Goal: Task Accomplishment & Management: Use online tool/utility

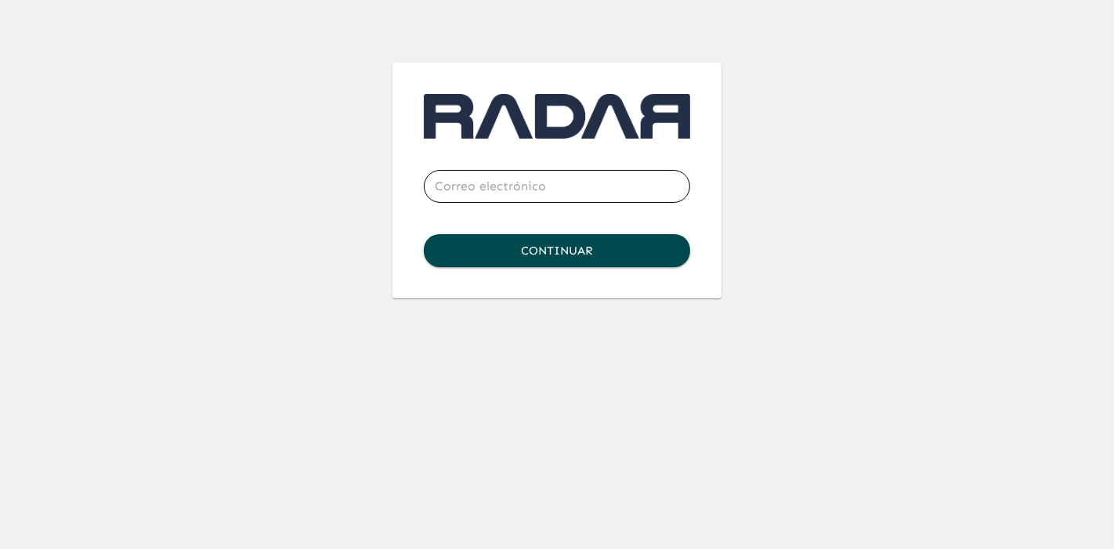
type input "[PERSON_NAME][EMAIL_ADDRESS][PERSON_NAME][DOMAIN_NAME]"
click at [566, 252] on button "Continuar" at bounding box center [557, 250] width 266 height 33
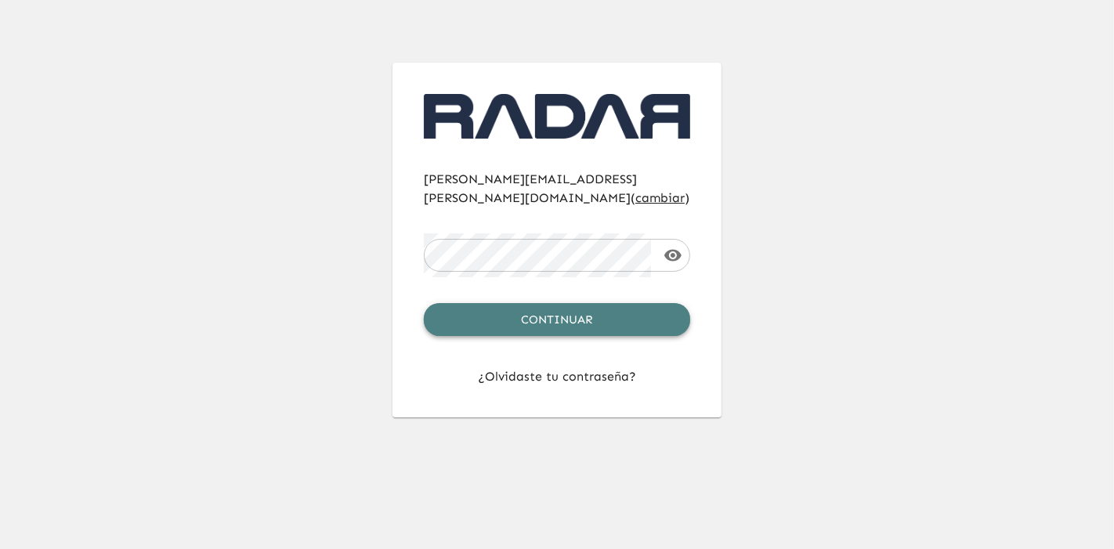
click at [558, 303] on button "Continuar" at bounding box center [557, 319] width 266 height 33
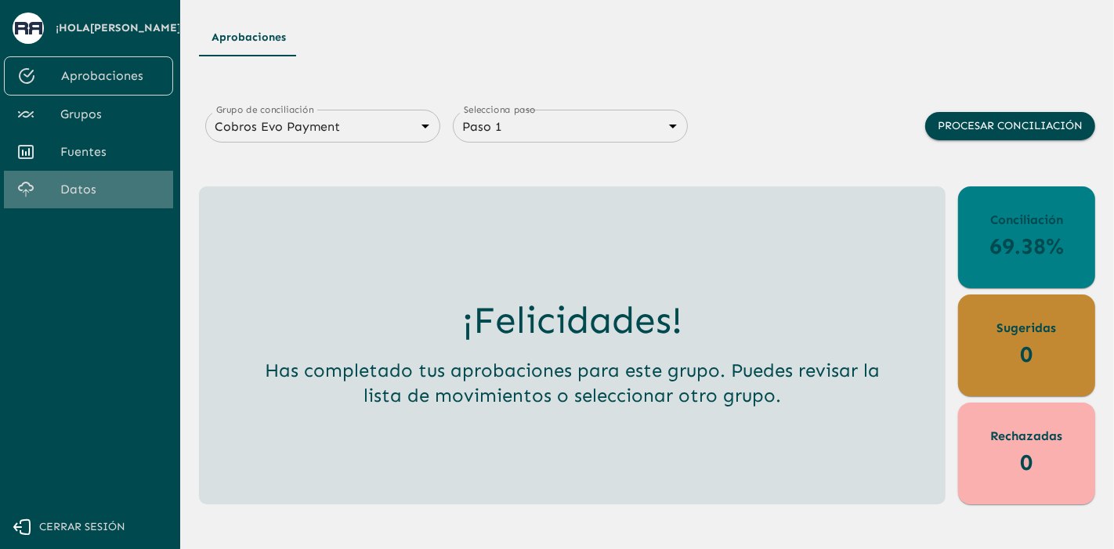
click at [85, 199] on span "Datos" at bounding box center [110, 189] width 100 height 19
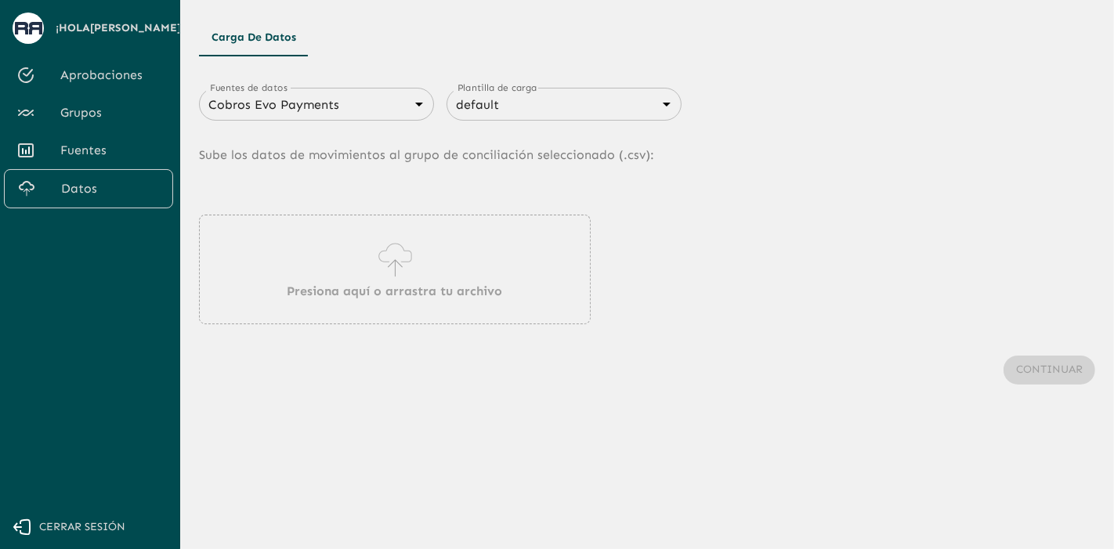
click at [373, 265] on icon at bounding box center [395, 260] width 45 height 44
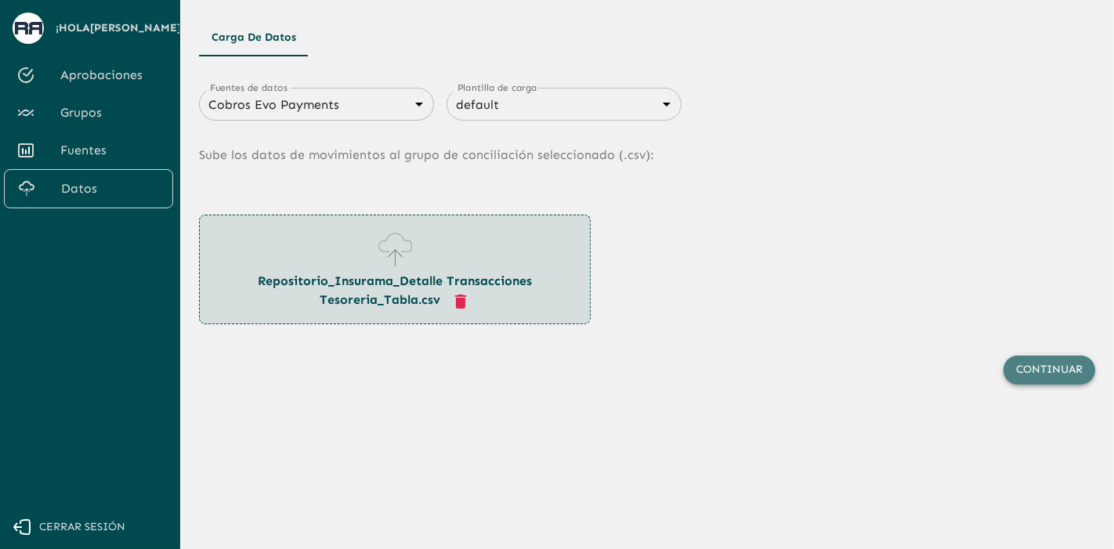
click at [1030, 378] on button "Continuar" at bounding box center [1050, 370] width 92 height 29
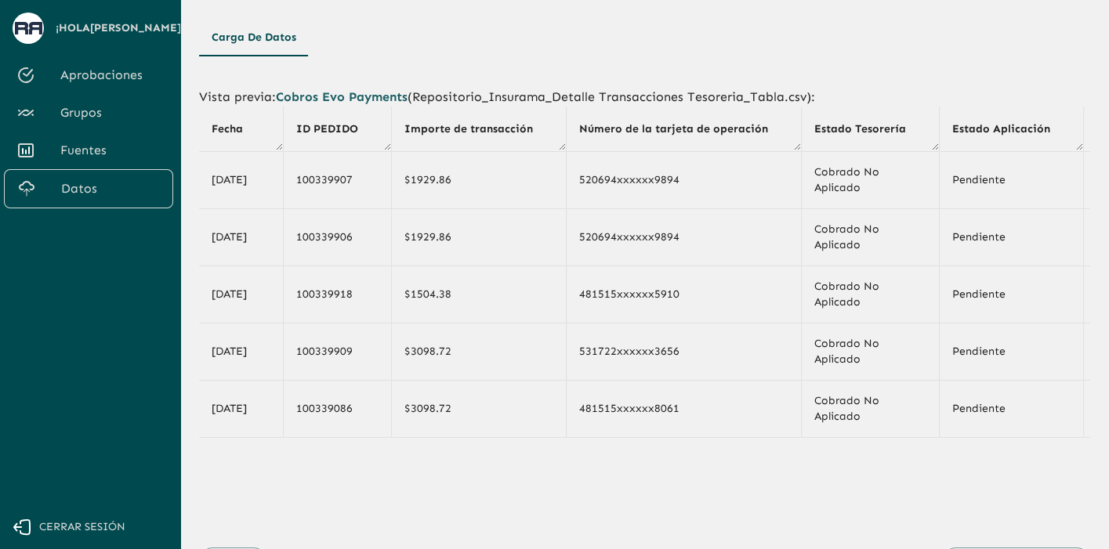
scroll to position [80, 0]
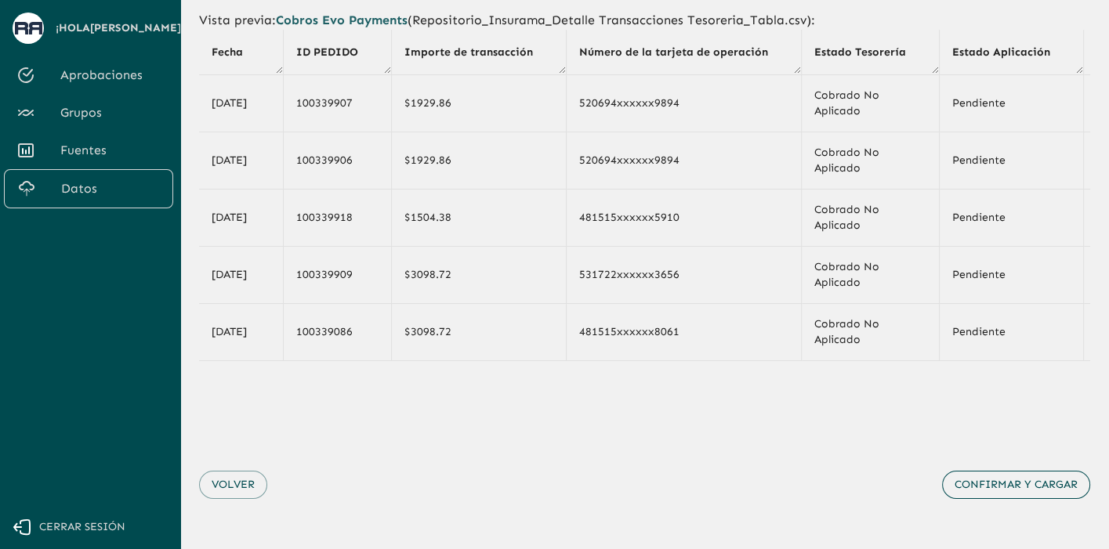
click at [994, 496] on button "Confirmar y cargar" at bounding box center [1016, 485] width 148 height 29
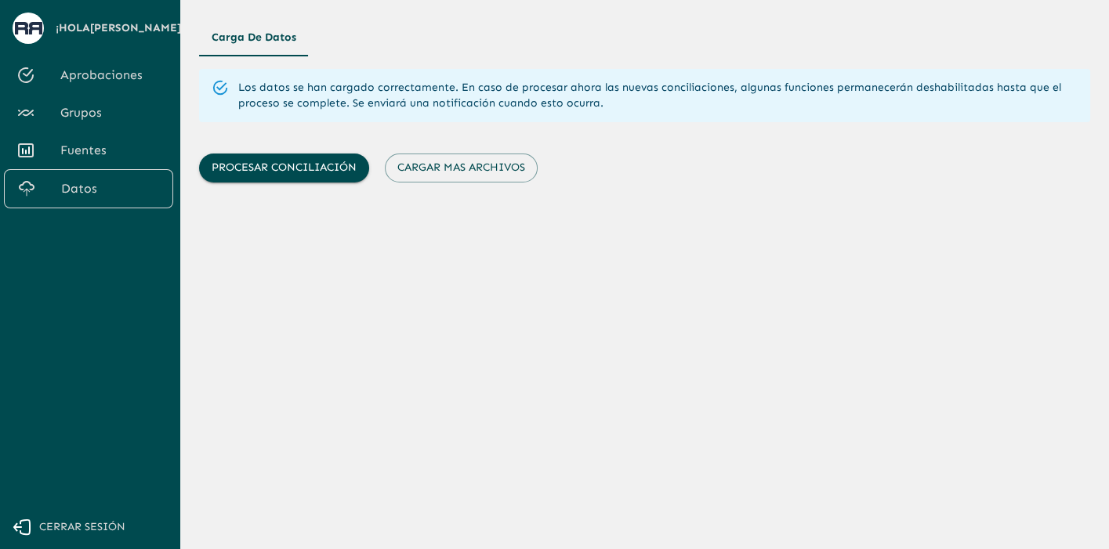
scroll to position [0, 0]
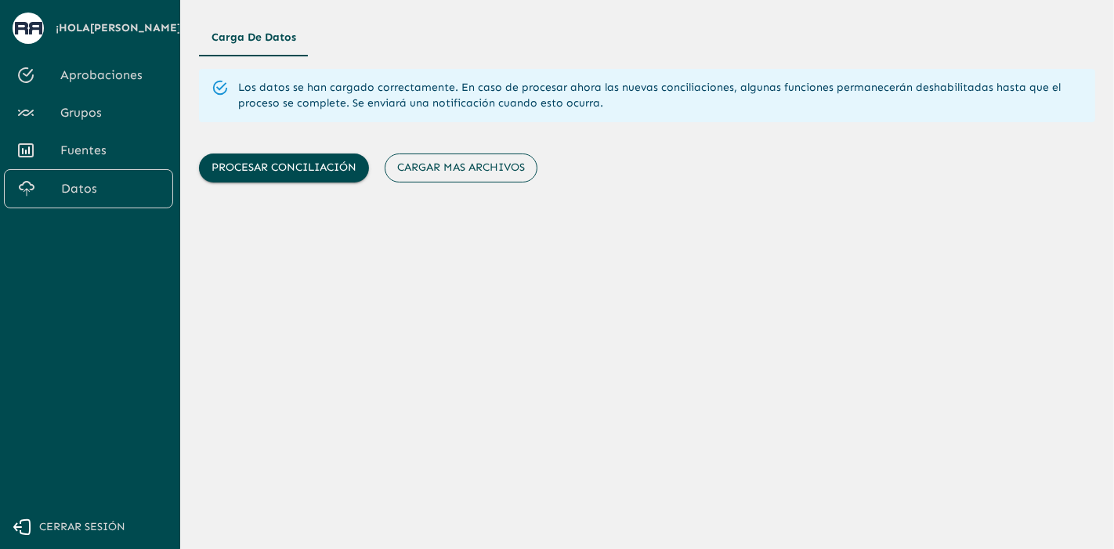
click at [463, 173] on button "Cargar mas archivos" at bounding box center [461, 168] width 153 height 29
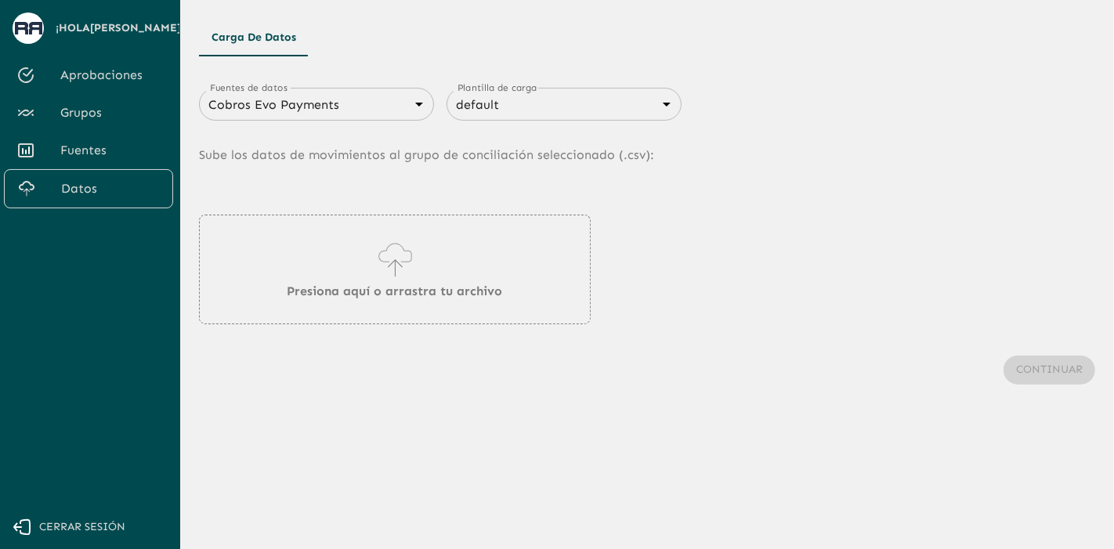
click at [387, 108] on body "Se están procesando los movimientos. Algunas acciones permanecerán deshabilitad…" at bounding box center [557, 274] width 1114 height 549
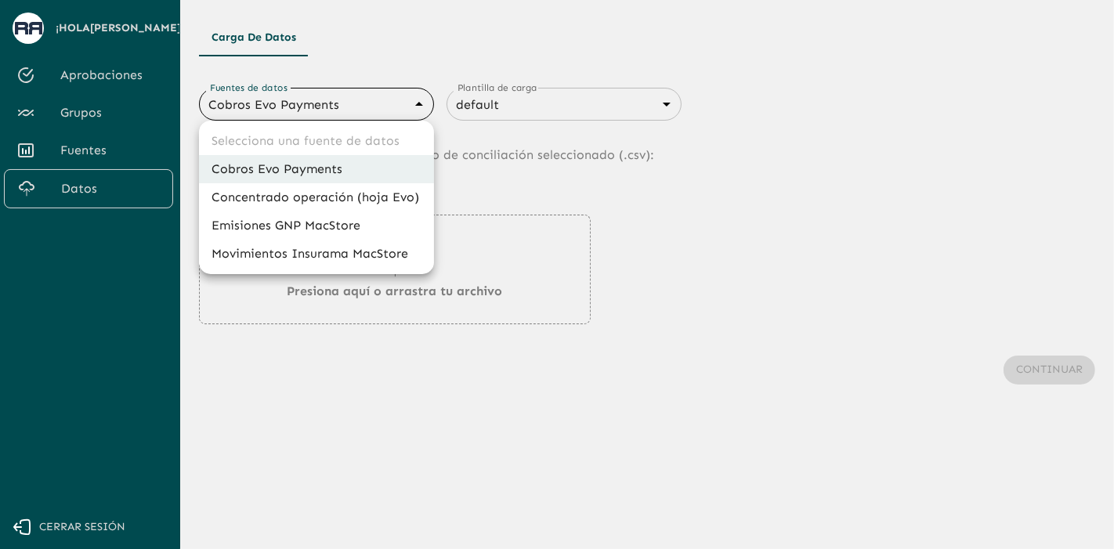
click at [324, 197] on li "Concentrado operación (hoja Evo)" at bounding box center [316, 197] width 235 height 28
type input "66a28f58e6a723c95561de69"
type input "6840c634076cd658d08ce817"
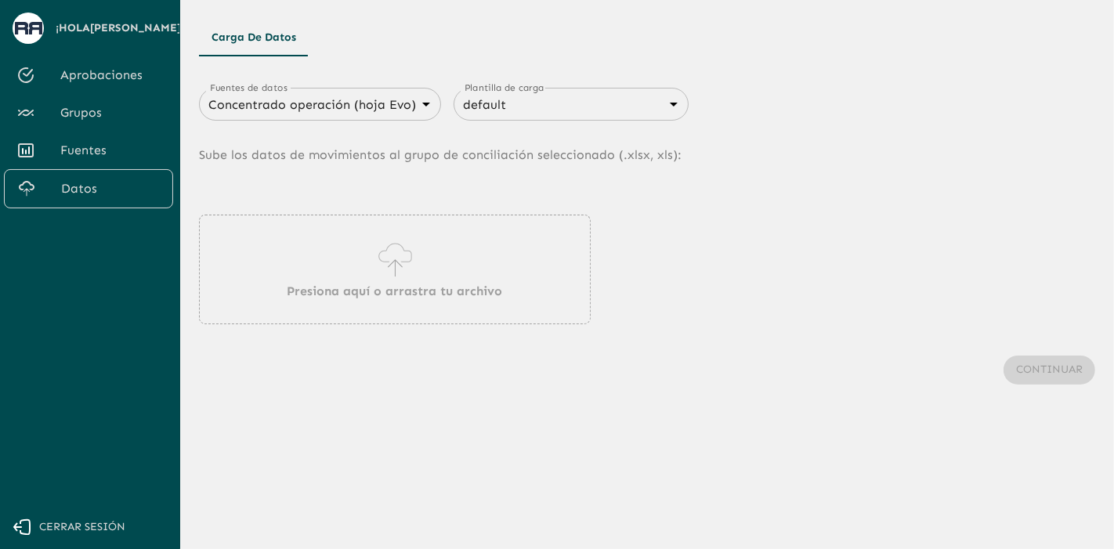
click at [380, 226] on div "Presiona aquí o arrastra tu archivo" at bounding box center [395, 270] width 392 height 110
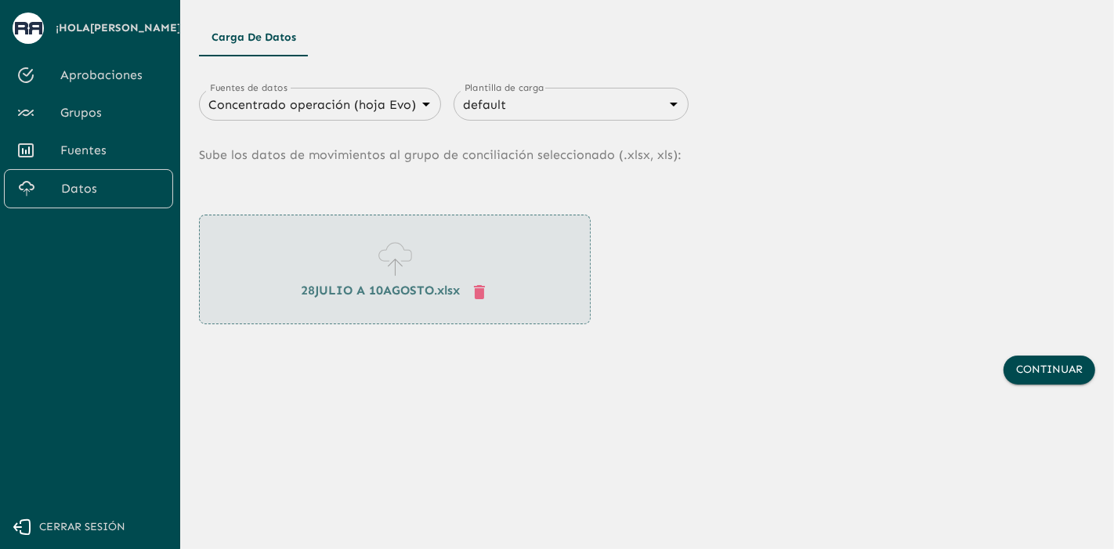
click at [480, 295] on icon "button" at bounding box center [479, 292] width 11 height 14
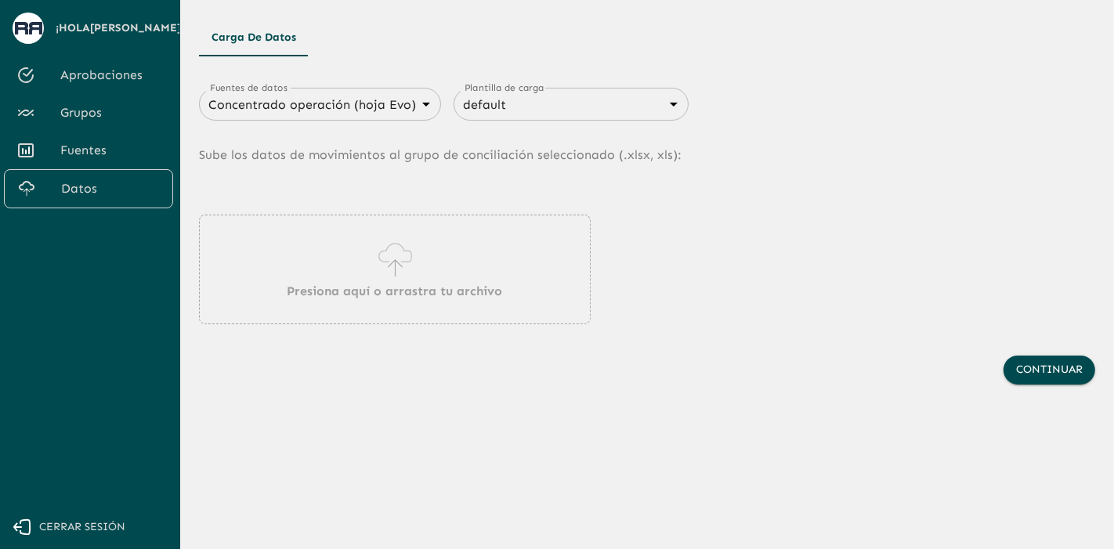
click at [425, 265] on div "Presiona aquí o arrastra tu archivo" at bounding box center [395, 270] width 392 height 110
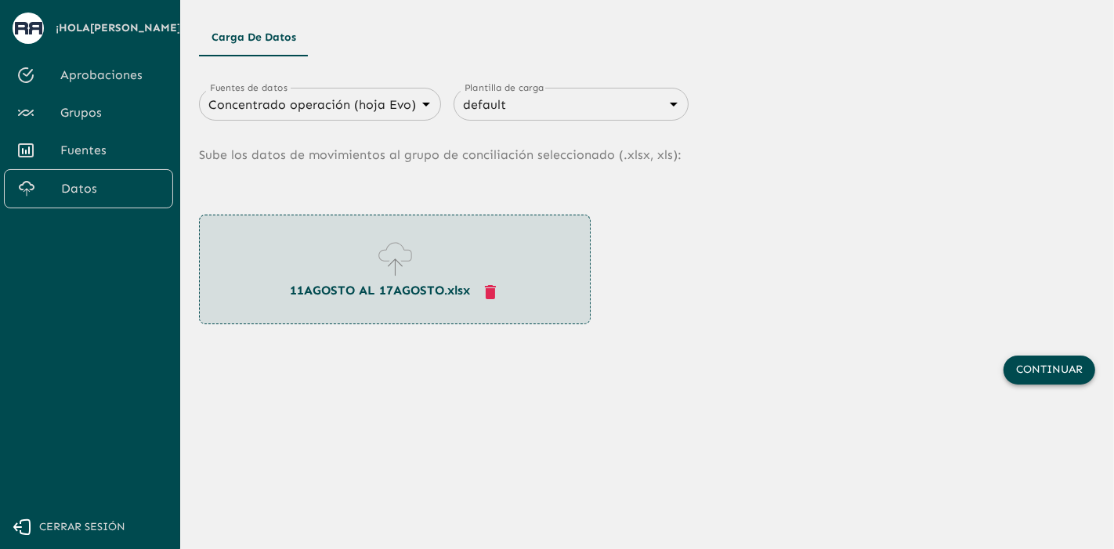
click at [1053, 372] on button "Continuar" at bounding box center [1050, 370] width 92 height 29
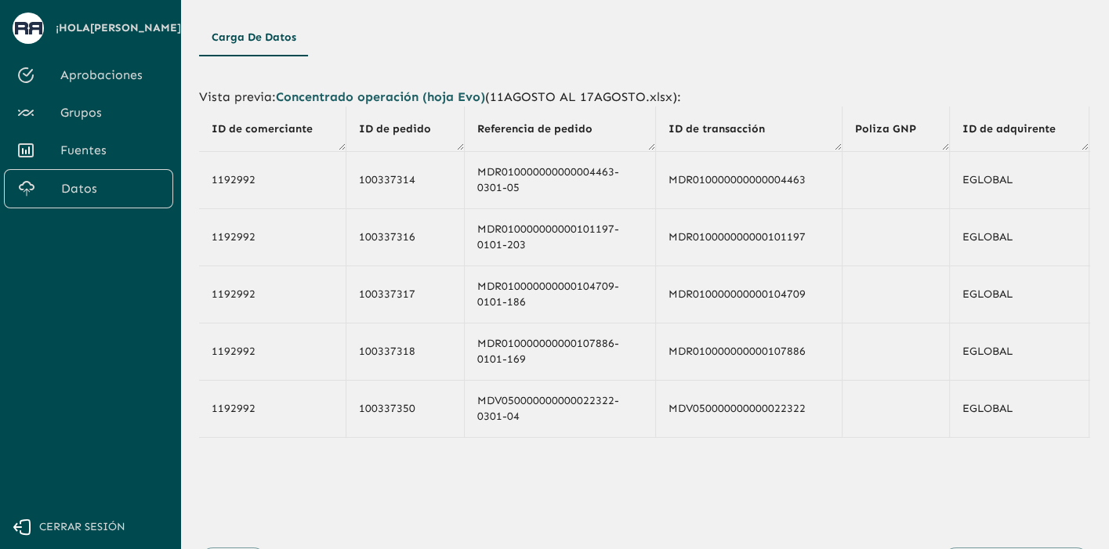
scroll to position [80, 0]
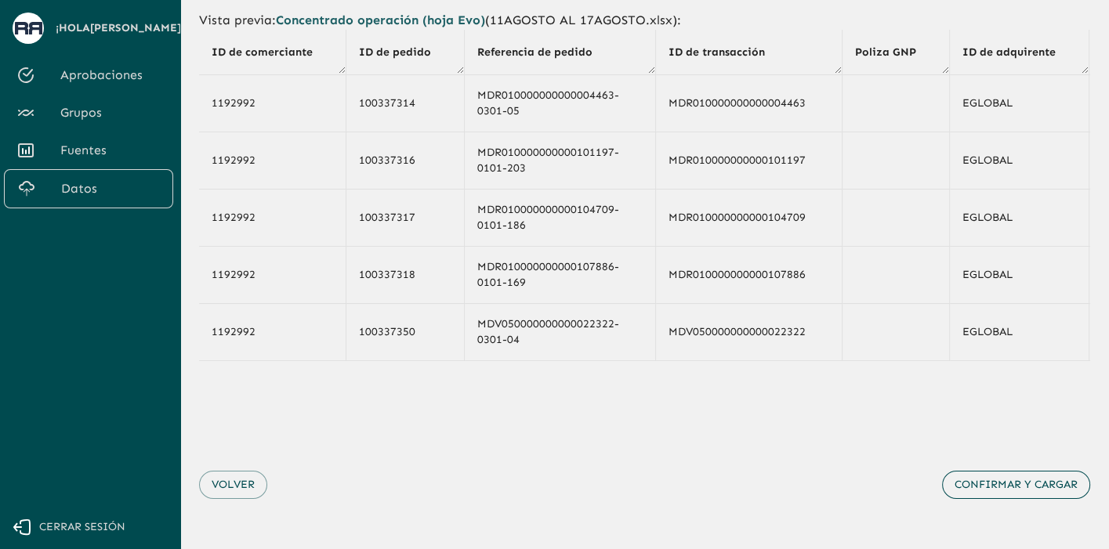
click at [993, 483] on button "Confirmar y cargar" at bounding box center [1016, 485] width 148 height 29
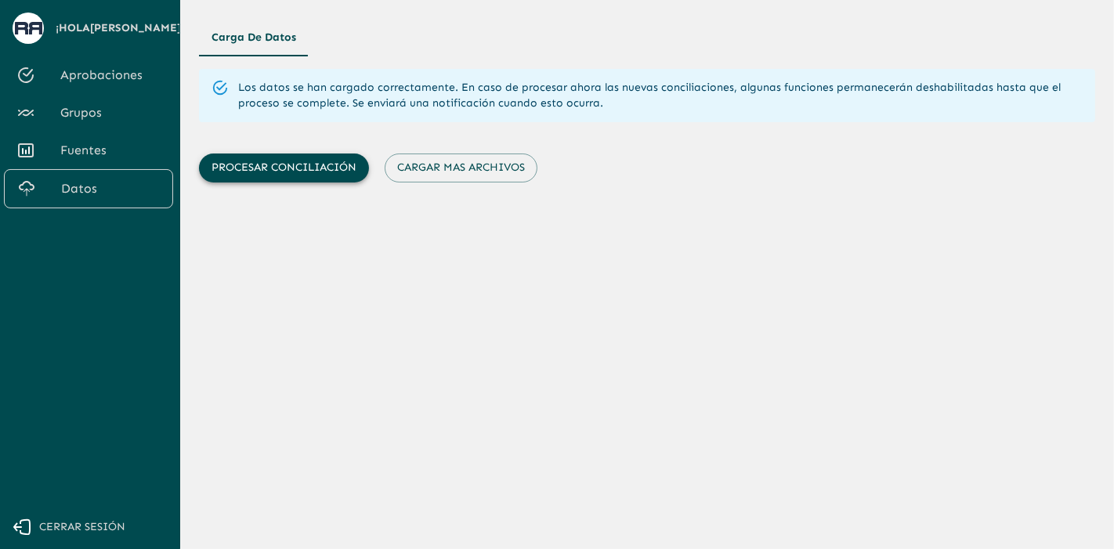
click at [304, 166] on button "Procesar conciliación" at bounding box center [284, 168] width 170 height 29
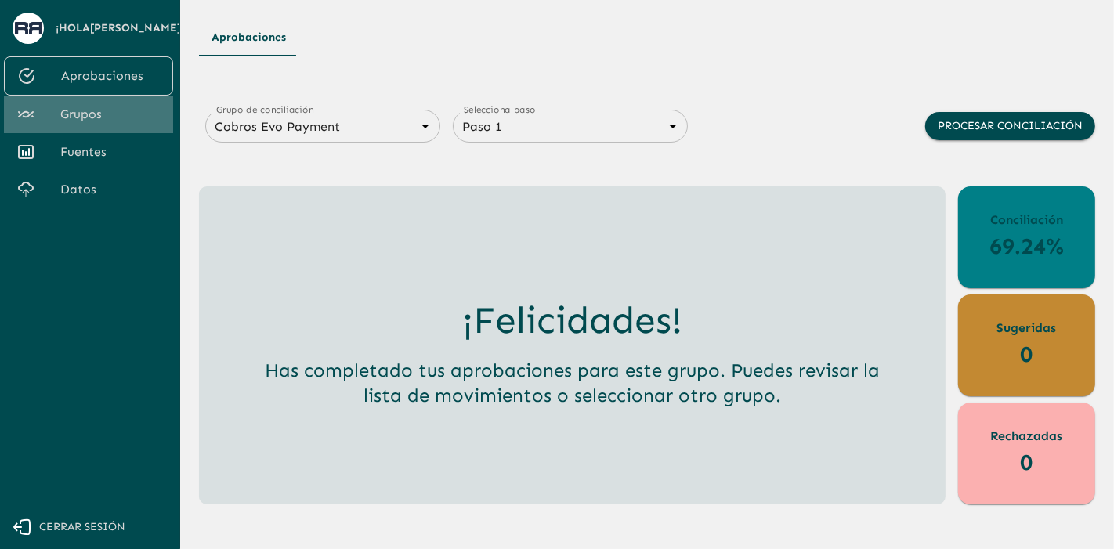
click at [77, 124] on span "Grupos" at bounding box center [110, 114] width 100 height 19
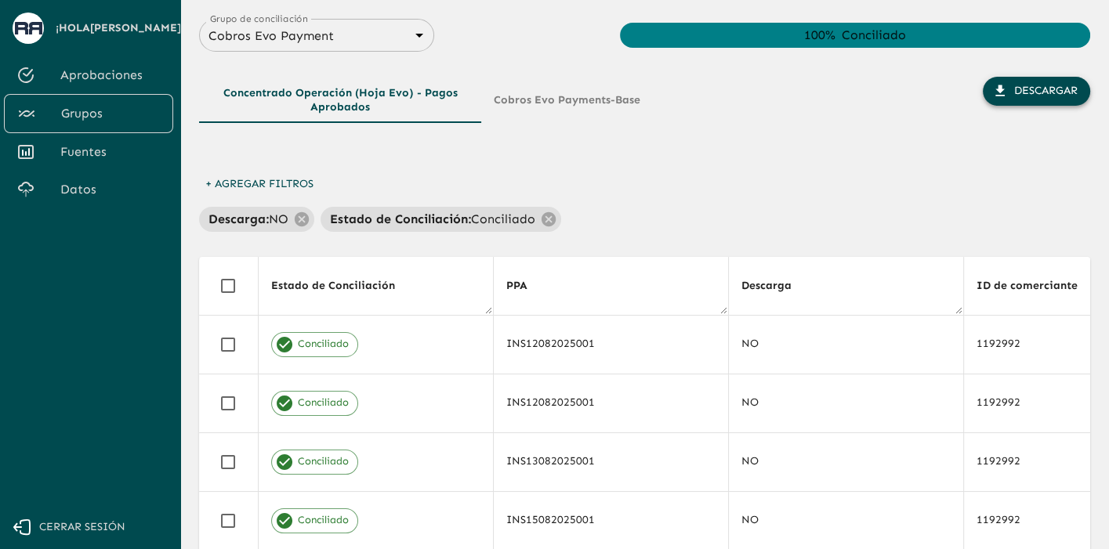
click at [1012, 92] on button "Descargar" at bounding box center [1036, 91] width 107 height 29
